Goal: Information Seeking & Learning: Learn about a topic

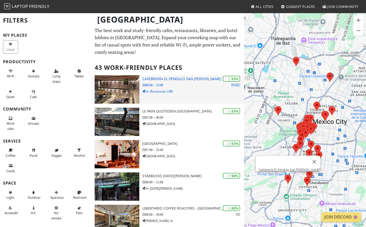
click at [105, 92] on img at bounding box center [117, 89] width 45 height 28
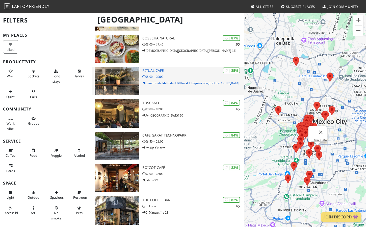
scroll to position [236, 0]
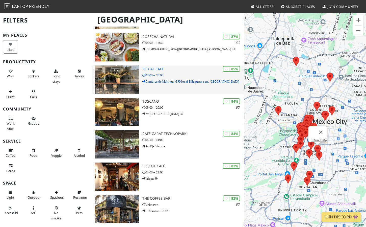
click at [121, 76] on img at bounding box center [117, 79] width 45 height 28
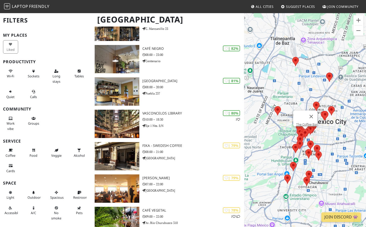
scroll to position [420, 0]
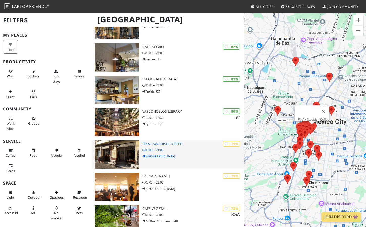
click at [160, 150] on p "08:00 – 21:00" at bounding box center [193, 149] width 102 height 5
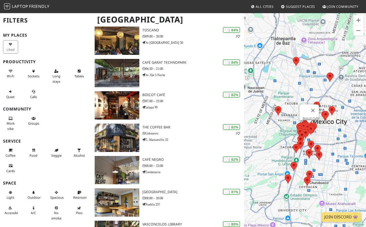
scroll to position [307, 0]
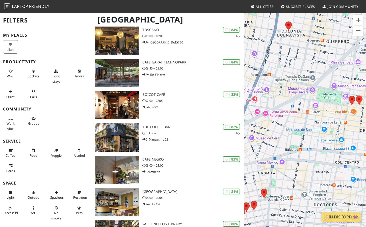
drag, startPoint x: 343, startPoint y: 100, endPoint x: 368, endPoint y: 100, distance: 25.0
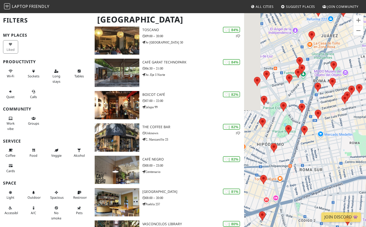
drag, startPoint x: 268, startPoint y: 126, endPoint x: 355, endPoint y: 65, distance: 106.6
click at [355, 65] on div "To navigate, press the arrow keys." at bounding box center [305, 126] width 122 height 227
